Goal: Information Seeking & Learning: Learn about a topic

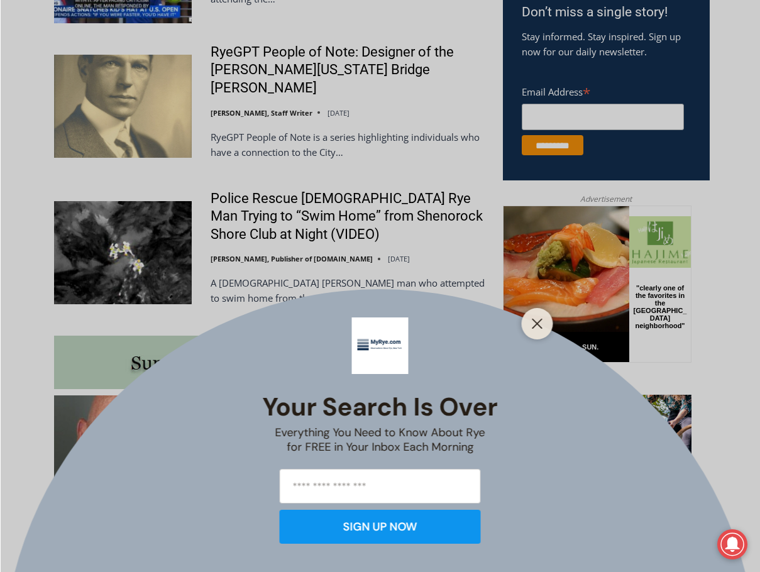
scroll to position [858, 0]
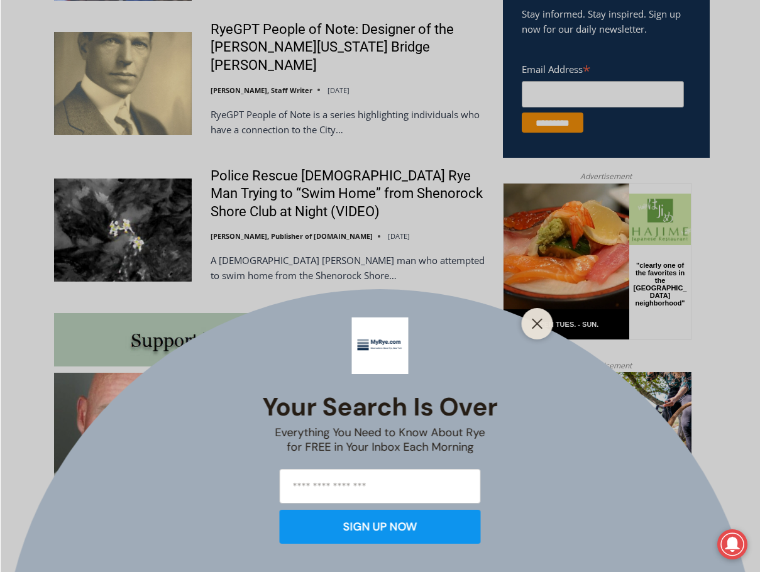
click at [226, 179] on div "Your Search is Over Everything You Need to Know About Rye for FREE in Your Inbo…" at bounding box center [380, 286] width 760 height 572
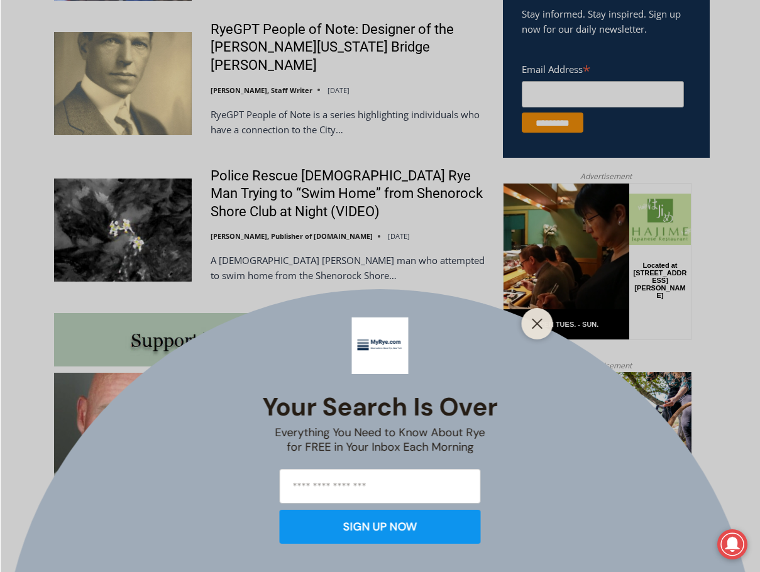
click at [144, 219] on div "Your Search is Over Everything You Need to Know About Rye for FREE in Your Inbo…" at bounding box center [380, 286] width 760 height 572
click at [325, 160] on div "Your Search is Over Everything You Need to Know About Rye for FREE in Your Inbo…" at bounding box center [380, 286] width 760 height 572
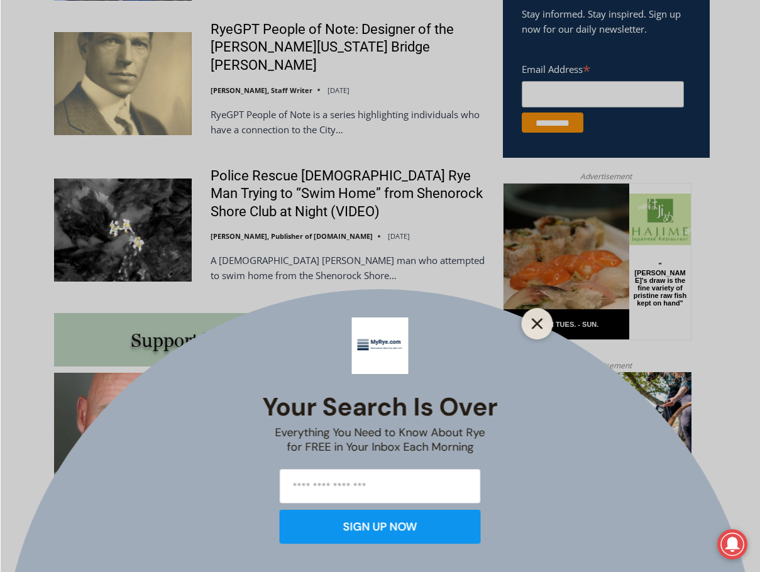
drag, startPoint x: 538, startPoint y: 319, endPoint x: 11, endPoint y: 117, distance: 564.0
click at [538, 319] on icon "Close" at bounding box center [536, 323] width 11 height 11
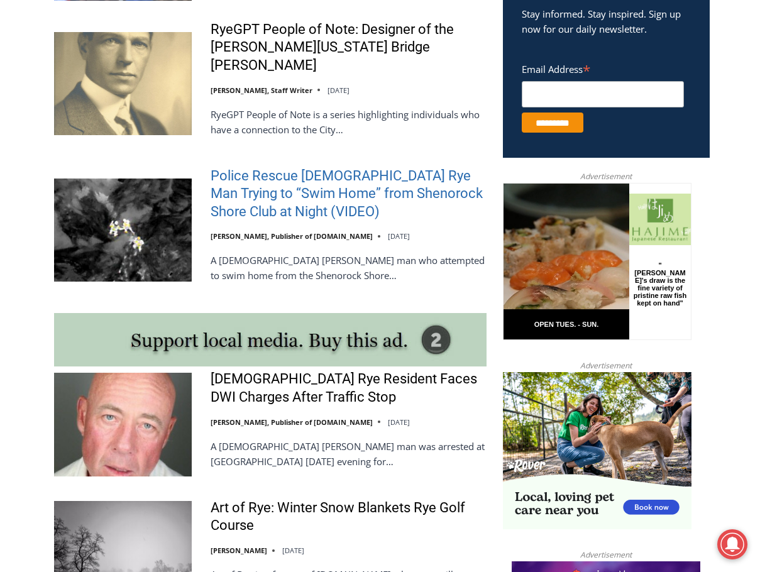
click at [239, 167] on link "Police Rescue [DEMOGRAPHIC_DATA] Rye Man Trying to “Swim Home” from Shenorock S…" at bounding box center [348, 194] width 276 height 54
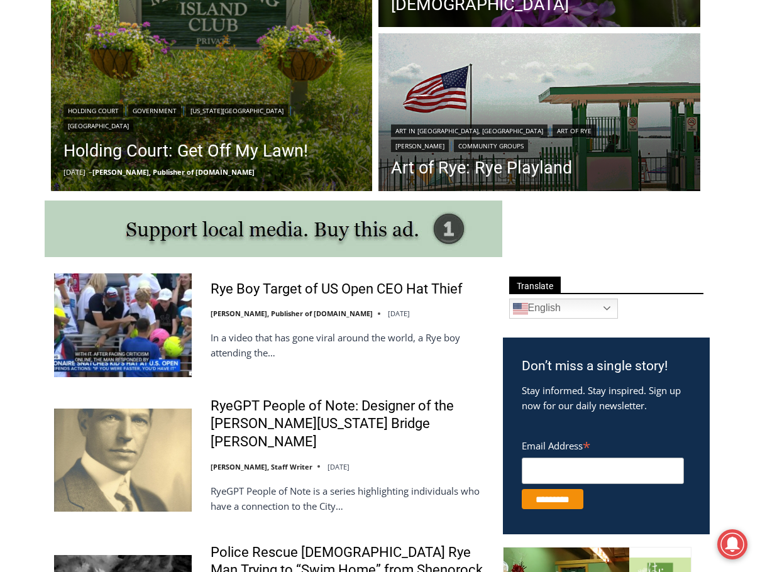
click at [253, 298] on div "Rye Boy Target of US Open CEO Hat Thief Jay Sears, Publisher of MyRye.com Septe…" at bounding box center [348, 325] width 276 height 90
click at [237, 347] on p "In a video that has gone viral around the world, a Rye boy attending the…" at bounding box center [348, 345] width 276 height 30
click at [147, 314] on img at bounding box center [123, 324] width 138 height 103
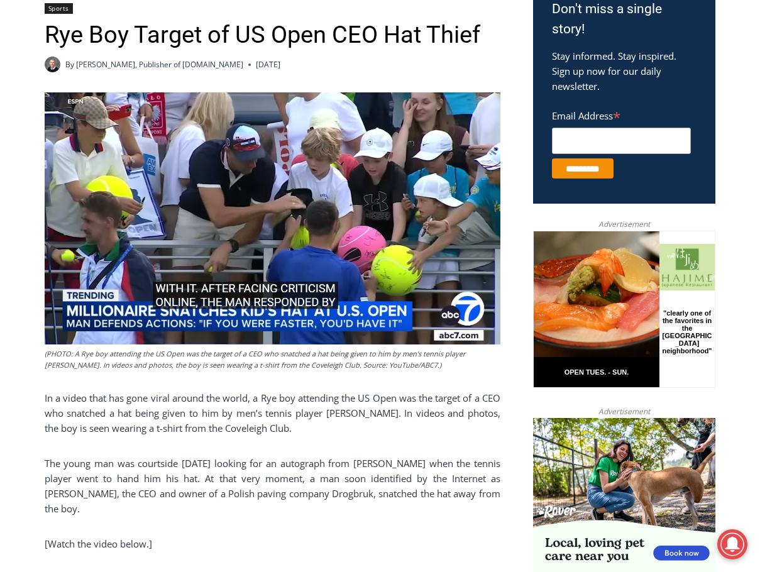
scroll to position [377, 0]
